Goal: Task Accomplishment & Management: Use online tool/utility

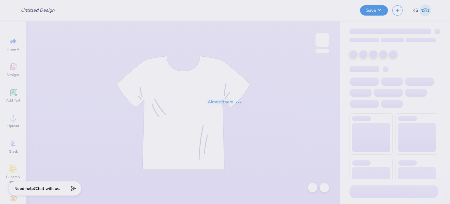
type input "AXO date party"
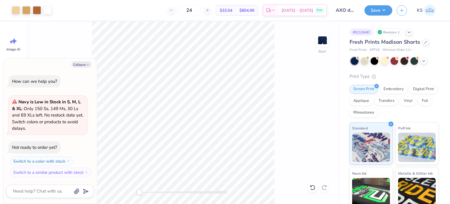
click at [288, 133] on div "Back" at bounding box center [183, 112] width 314 height 182
type textarea "x"
type input "8.18"
click at [377, 13] on button "Save" at bounding box center [379, 9] width 28 height 10
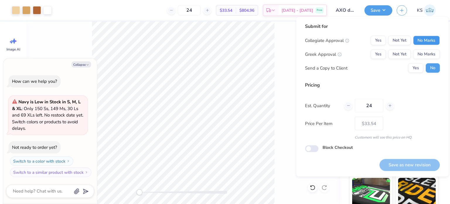
click at [423, 39] on button "No Marks" at bounding box center [427, 40] width 27 height 9
click at [423, 51] on button "No Marks" at bounding box center [427, 54] width 27 height 9
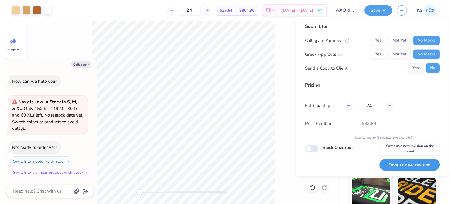
click at [408, 164] on button "Save as new revision" at bounding box center [410, 165] width 60 height 12
type textarea "x"
type input "– –"
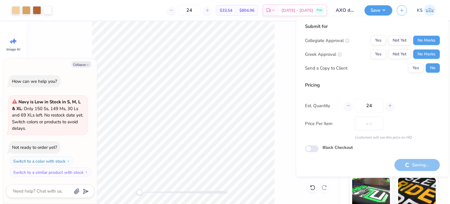
type textarea "x"
type input "$33.54"
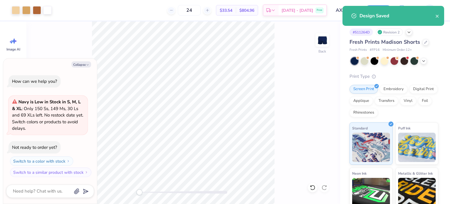
type textarea "x"
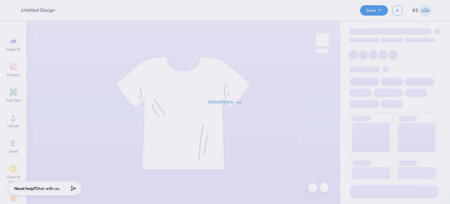
type input "AXO date party"
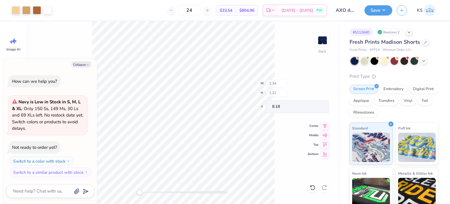
type textarea "x"
type input "0.12"
type input "0.35"
type input "8.26"
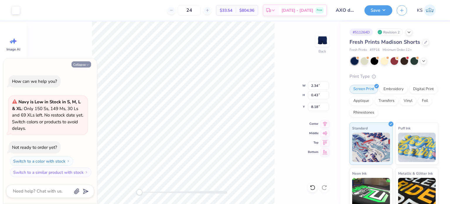
click at [89, 63] on icon "button" at bounding box center [88, 65] width 4 height 4
type textarea "x"
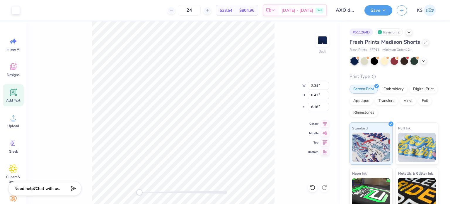
click at [13, 90] on icon at bounding box center [14, 92] width 6 height 6
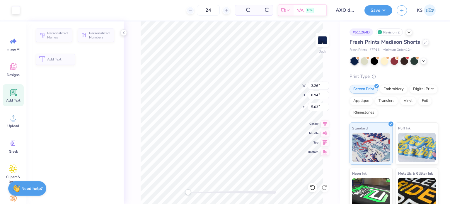
type input "3.26"
type input "0.94"
type input "5.03"
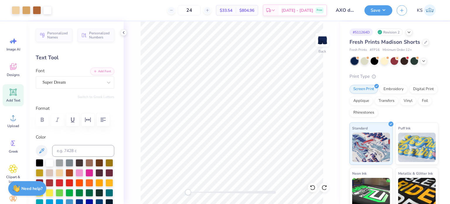
click at [333, 164] on div "Back" at bounding box center [232, 112] width 217 height 182
click at [124, 31] on icon at bounding box center [123, 32] width 5 height 5
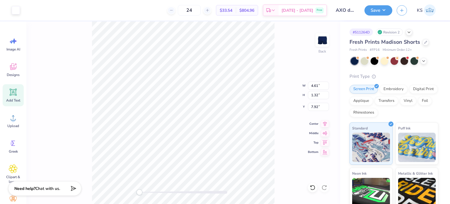
type input "4.61"
type input "1.32"
type input "8.29"
type input "5.02"
type input "1.51"
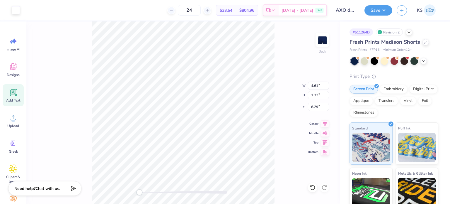
type input "8.14"
type input "4.29"
type input "0.78"
type input "8.55"
type input "2.84"
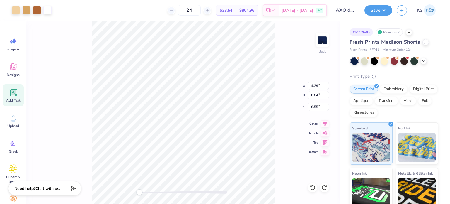
type input "0.51"
type input "8.88"
type input "3.62"
type input "0.68"
type input "8.91"
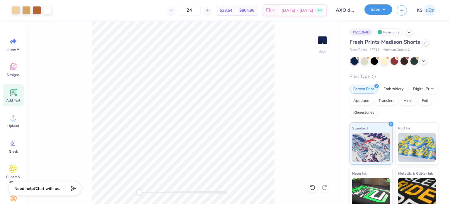
click at [369, 11] on button "Save" at bounding box center [379, 9] width 28 height 10
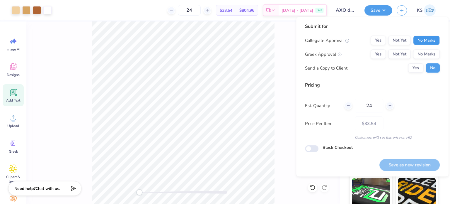
click at [421, 43] on button "No Marks" at bounding box center [427, 40] width 27 height 9
click at [421, 52] on button "No Marks" at bounding box center [427, 54] width 27 height 9
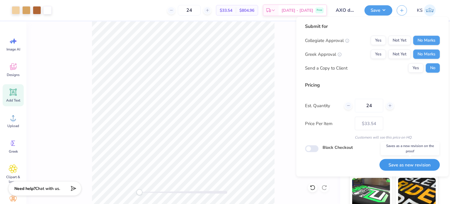
click at [410, 162] on button "Save as new revision" at bounding box center [410, 165] width 60 height 12
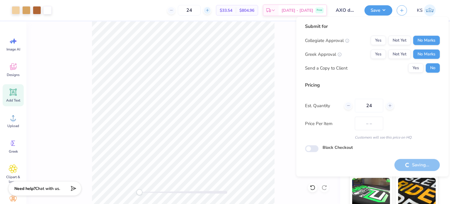
type input "$33.54"
